Goal: Information Seeking & Learning: Understand process/instructions

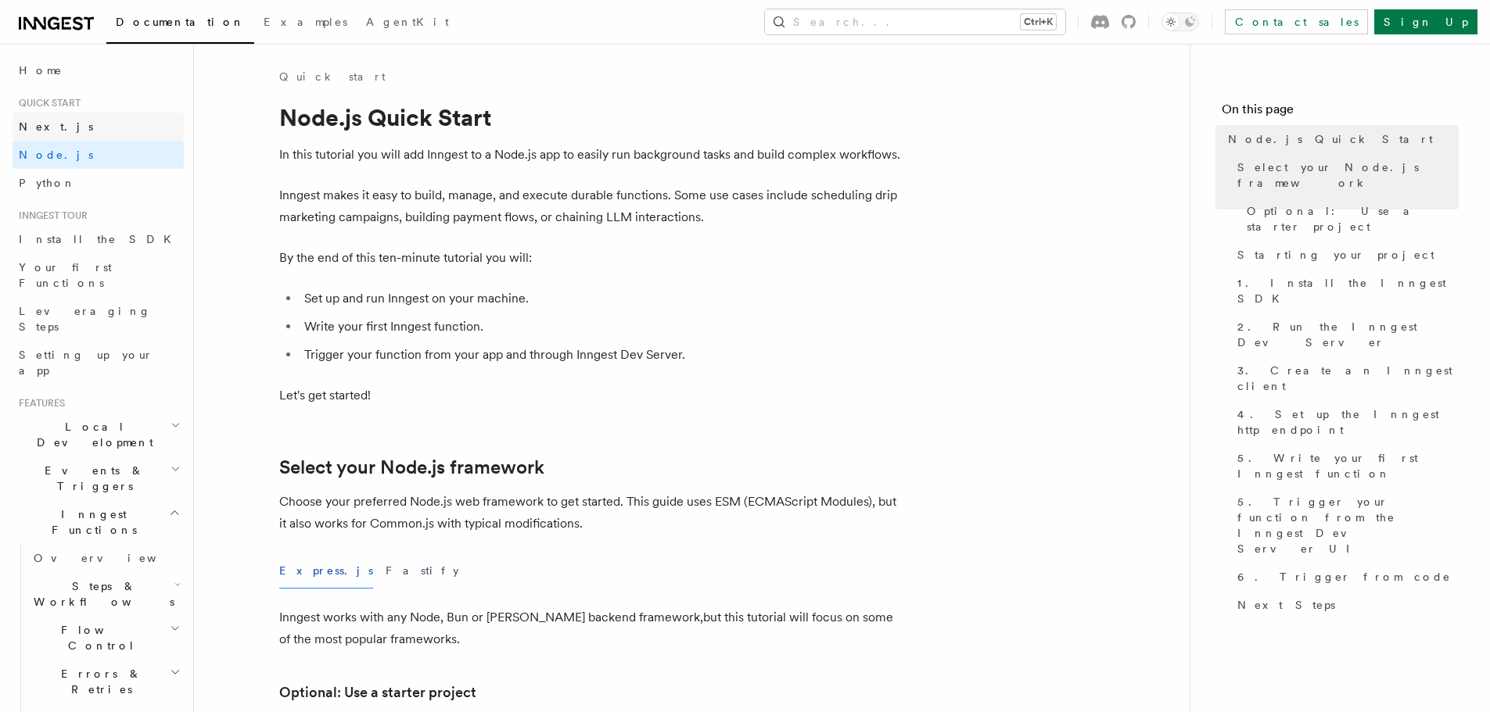
click at [96, 134] on link "Next.js" at bounding box center [98, 127] width 171 height 28
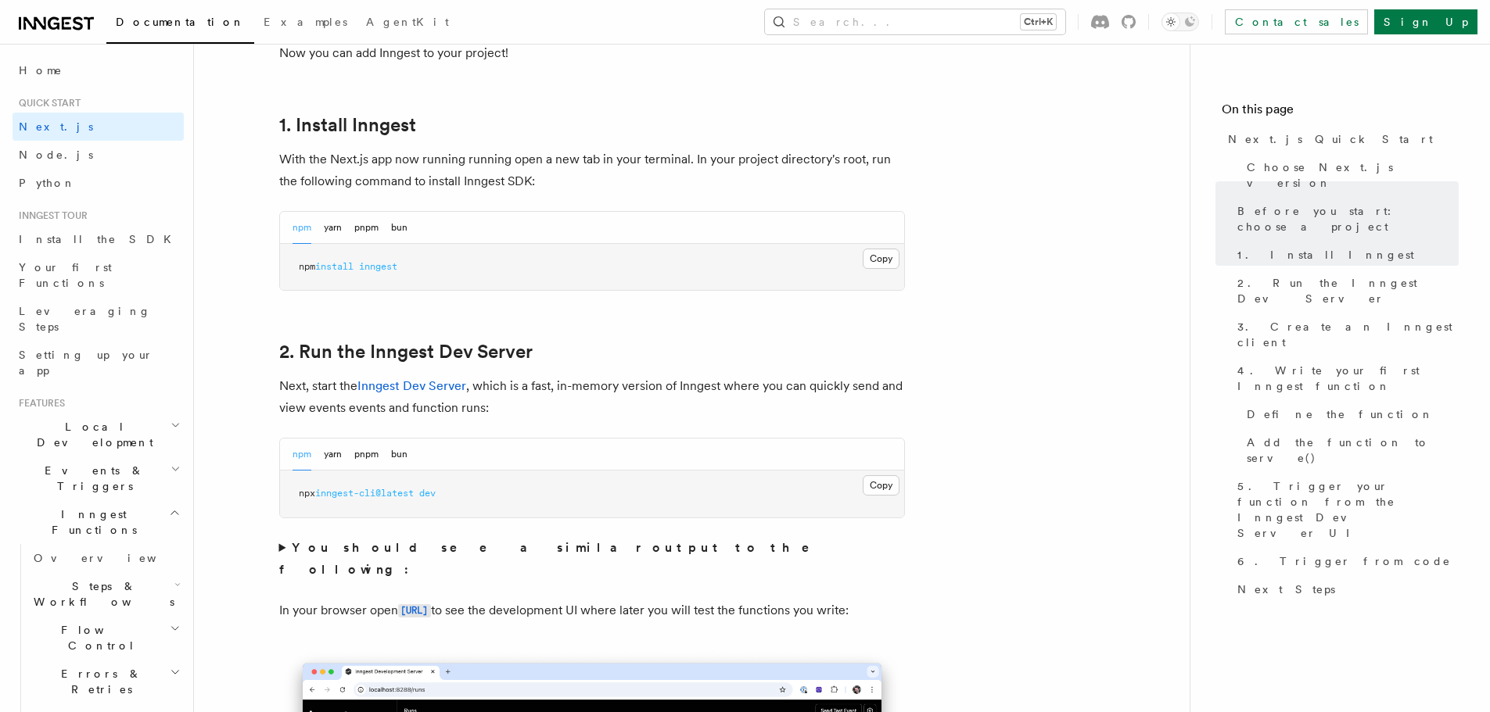
scroll to position [938, 0]
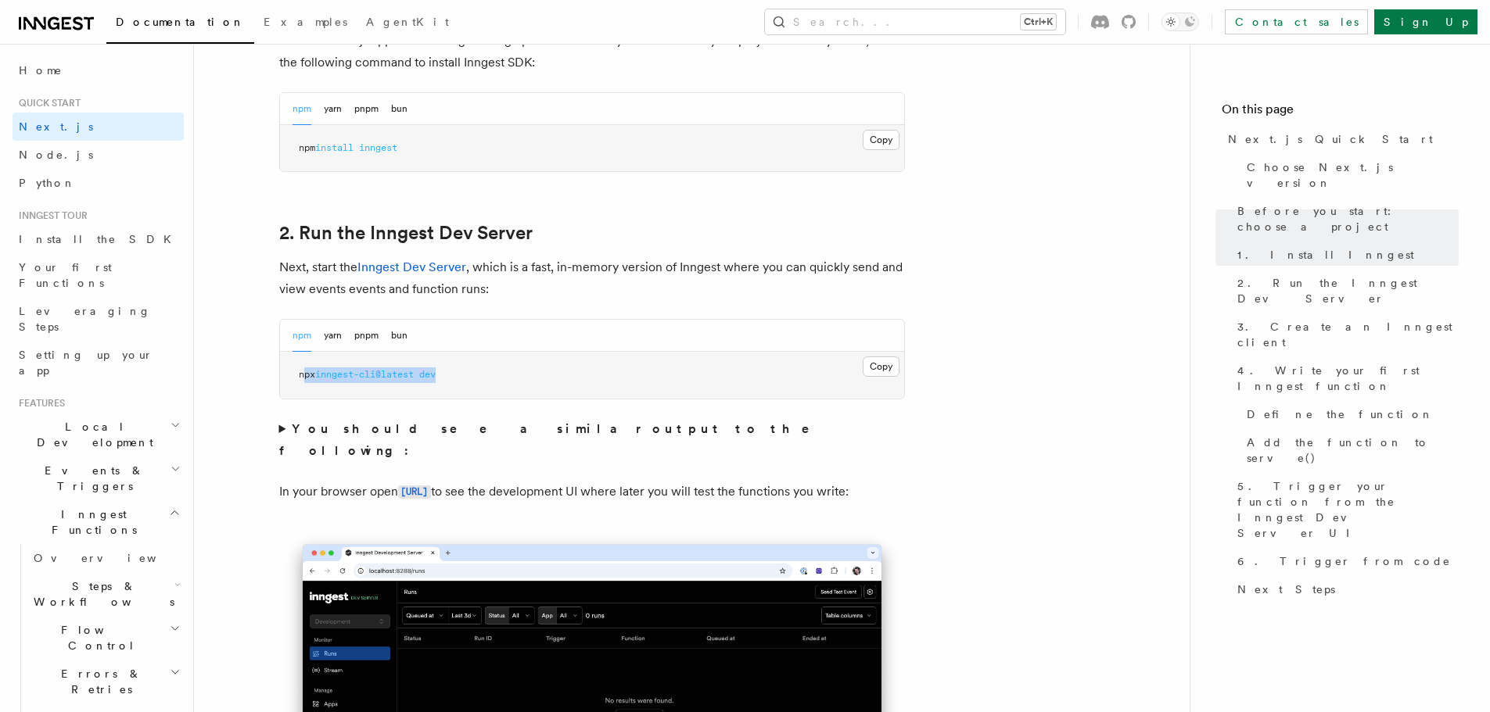
drag, startPoint x: 537, startPoint y: 377, endPoint x: 303, endPoint y: 371, distance: 234.7
click at [303, 371] on pre "npx inngest-cli@latest dev" at bounding box center [592, 375] width 624 height 47
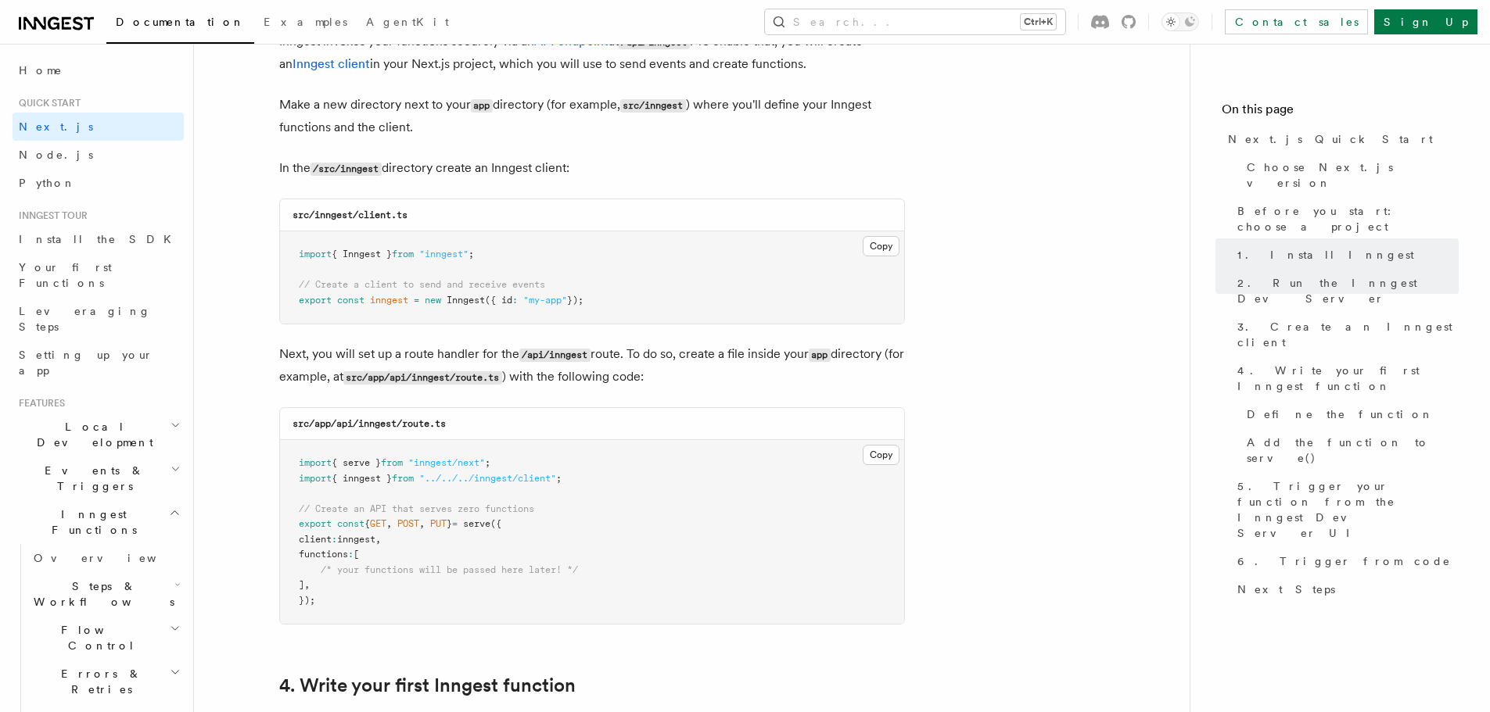
scroll to position [1955, 0]
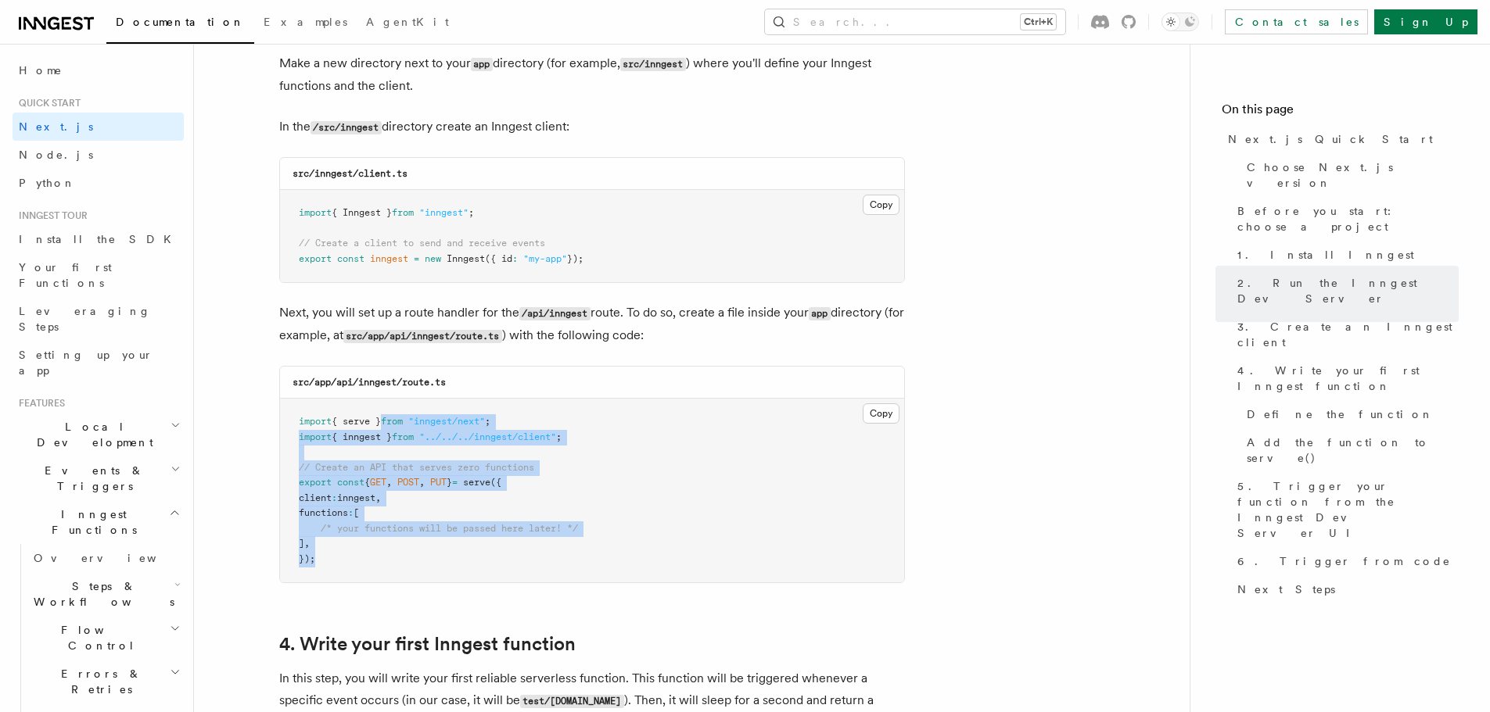
drag, startPoint x: 757, startPoint y: 574, endPoint x: 369, endPoint y: 397, distance: 426.2
click at [373, 400] on pre "import { serve } from "inngest/next" ; import { inngest } from "../../../innges…" at bounding box center [592, 491] width 624 height 184
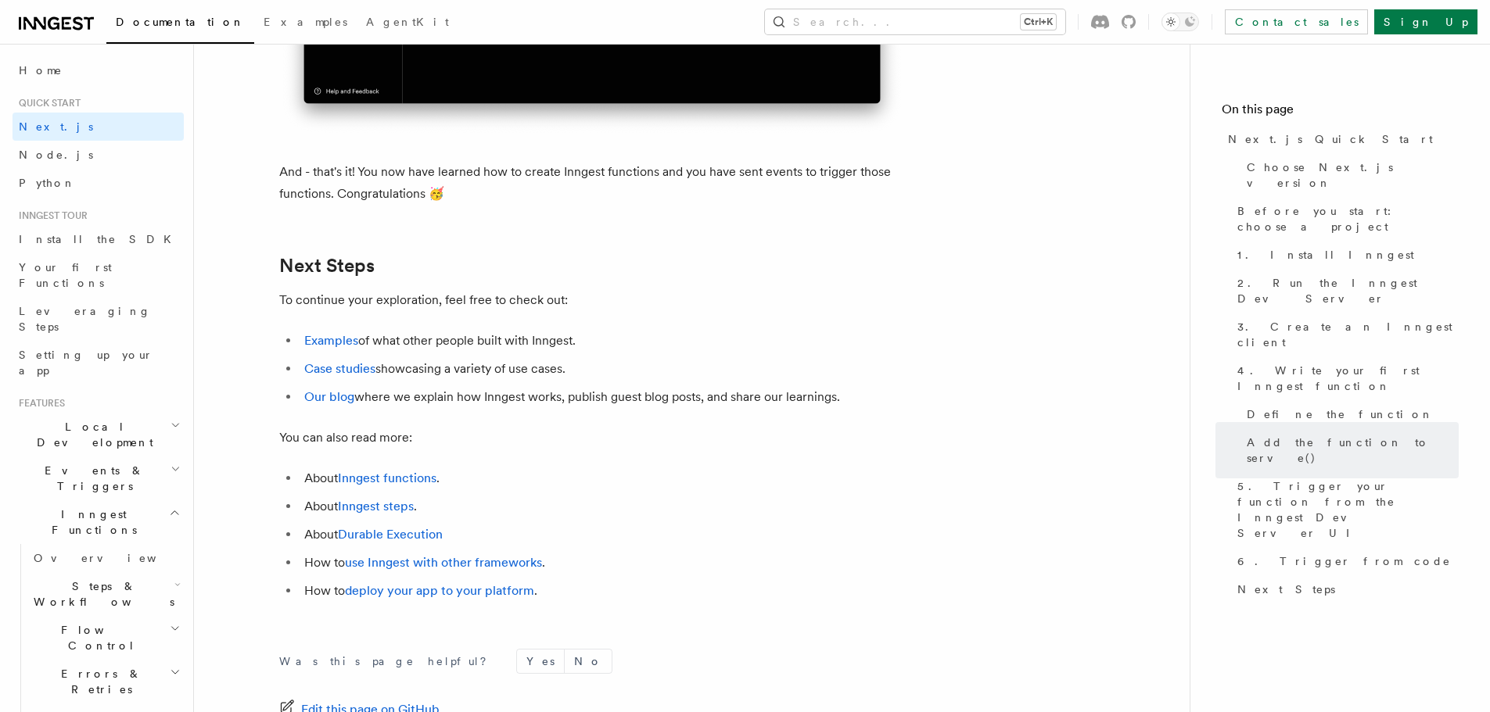
scroll to position [9820, 0]
